Goal: Check status

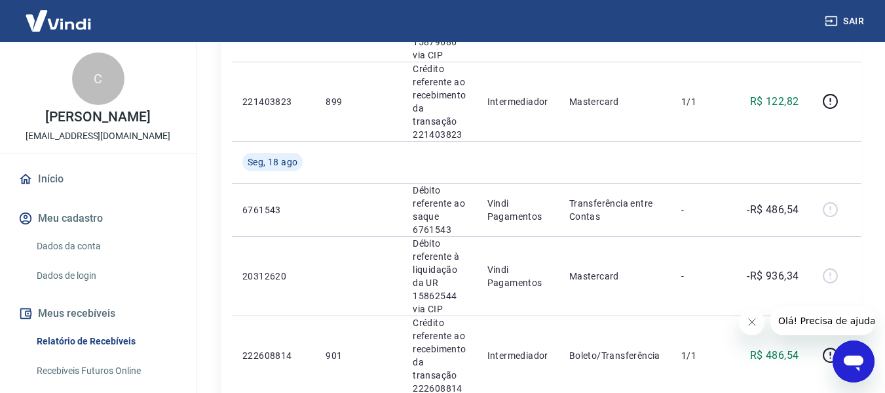
scroll to position [393, 0]
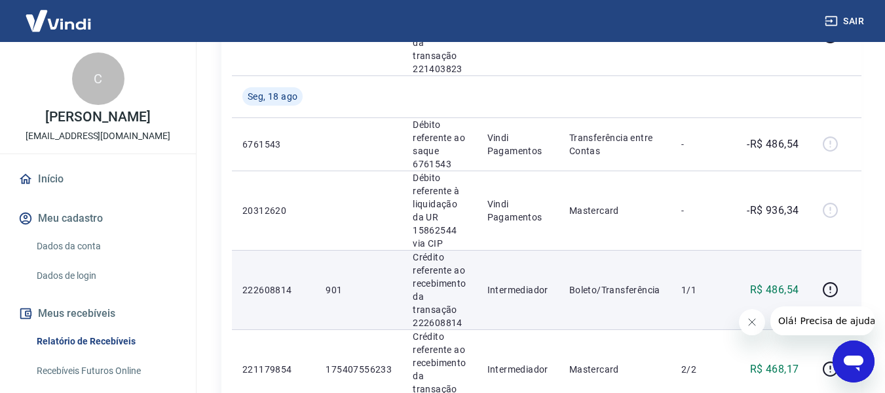
click at [351, 296] on p "901" at bounding box center [359, 289] width 66 height 13
click at [329, 282] on td "901" at bounding box center [358, 289] width 87 height 79
click at [329, 283] on p "901" at bounding box center [359, 289] width 66 height 13
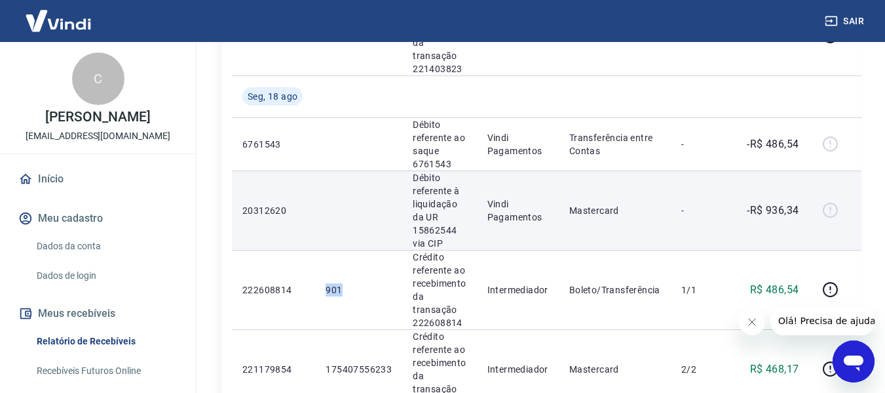
copy p "901"
